Goal: Task Accomplishment & Management: Manage account settings

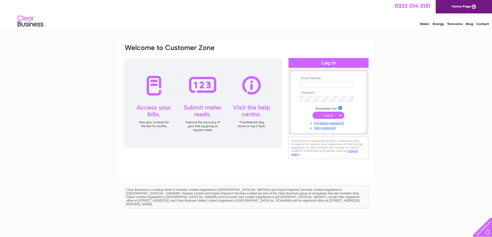
click at [316, 84] on input "text" at bounding box center [326, 85] width 53 height 6
click at [329, 86] on input "text" at bounding box center [327, 85] width 54 height 6
type input "maree@ammabirthcompanions.org"
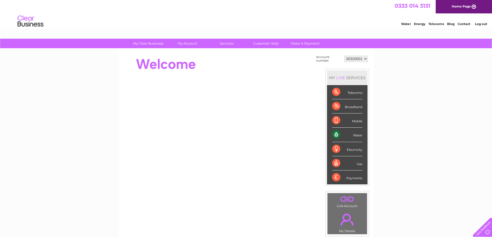
click at [433, 158] on div "My Clear Business Login Details My Details My Preferences Link Account My Accou…" at bounding box center [246, 184] width 492 height 291
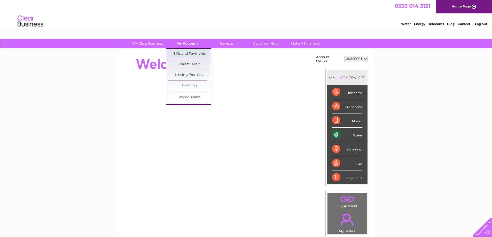
click at [183, 44] on link "My Account" at bounding box center [187, 44] width 43 height 10
click at [188, 54] on link "Bills and Payments" at bounding box center [189, 54] width 43 height 10
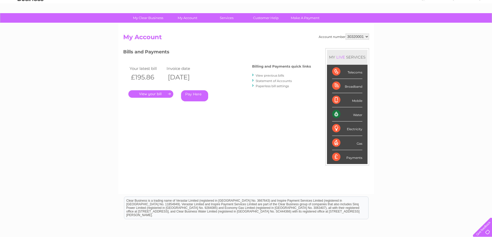
scroll to position [75, 0]
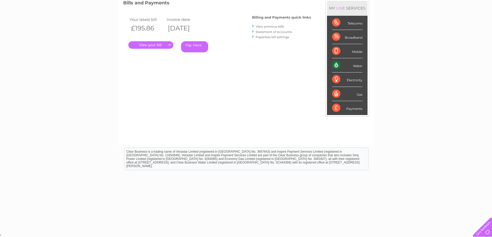
click at [274, 37] on link "Paperless bill settings" at bounding box center [272, 37] width 33 height 4
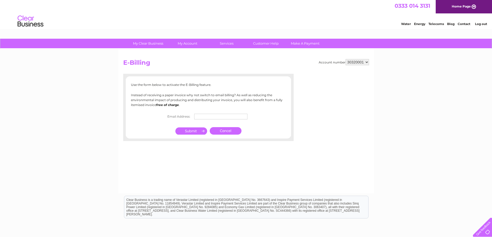
click at [210, 116] on input "text" at bounding box center [220, 117] width 53 height 6
type input "[PERSON_NAME][EMAIL_ADDRESS][DOMAIN_NAME]"
click at [190, 131] on input "submit" at bounding box center [191, 131] width 32 height 7
